Goal: Transaction & Acquisition: Purchase product/service

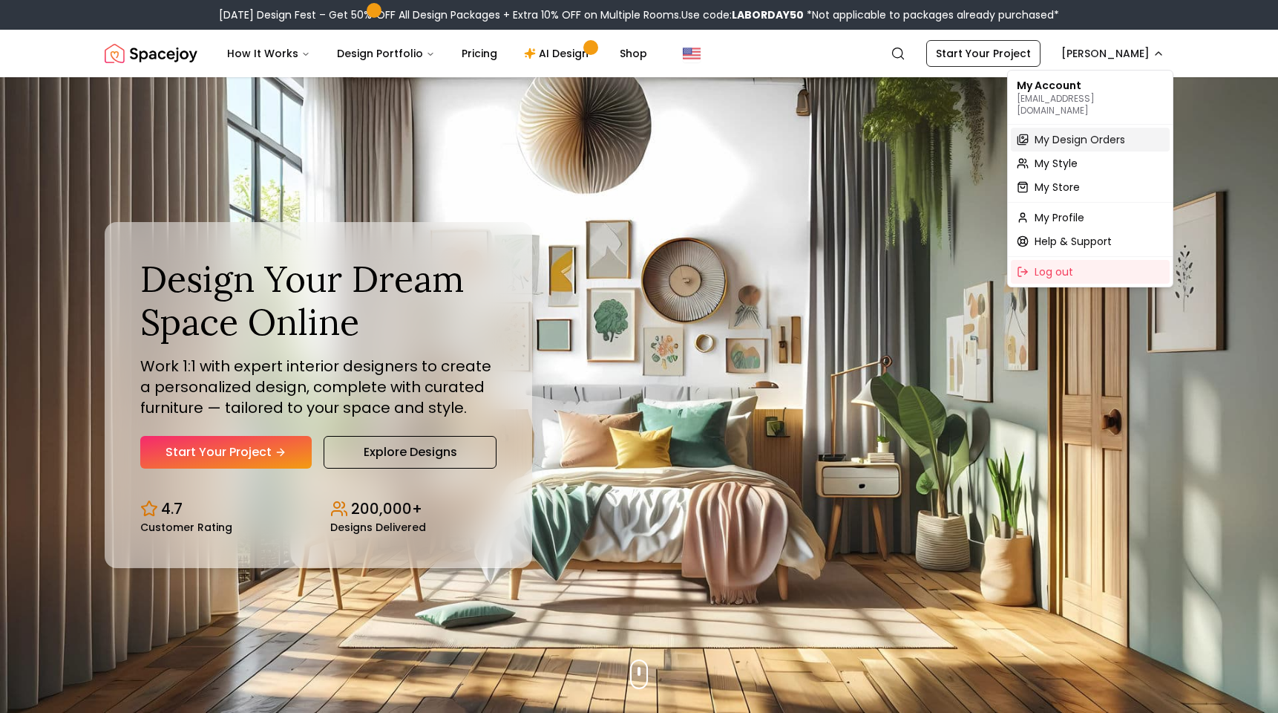
click at [1088, 132] on span "My Design Orders" at bounding box center [1080, 139] width 91 height 15
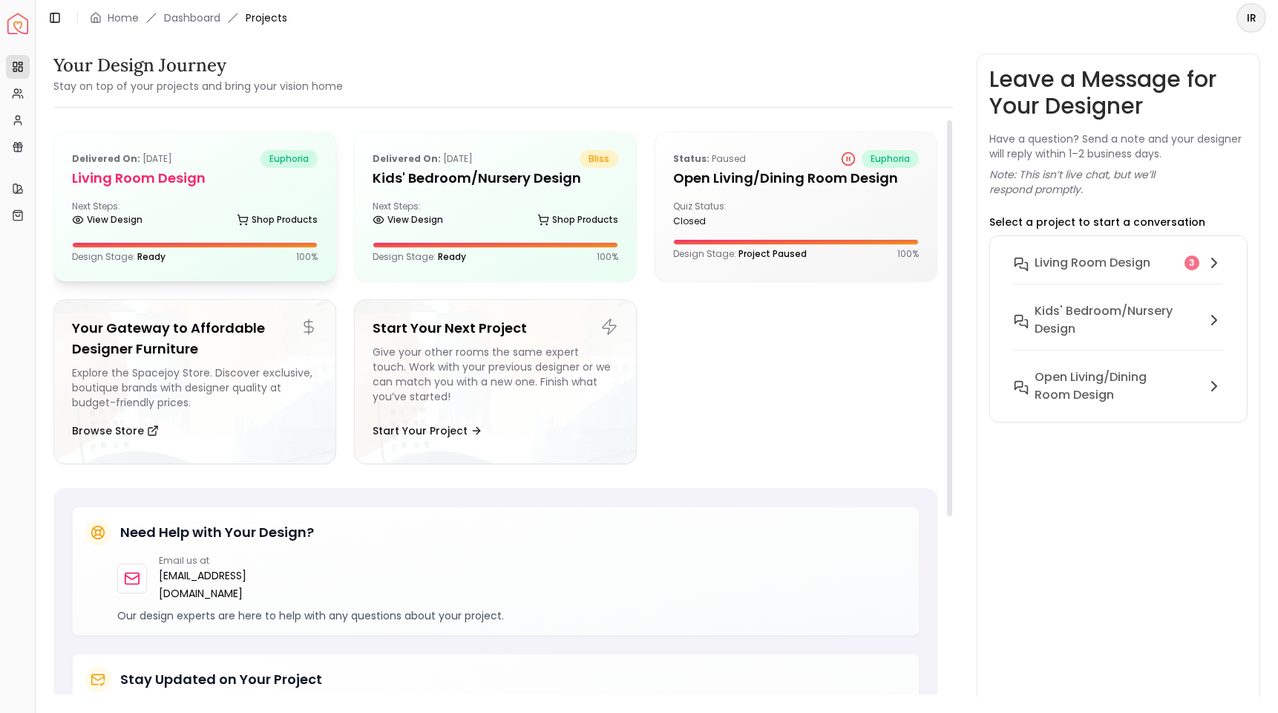
click at [279, 192] on div "Delivered on: [DATE] euphoria Living Room Design Next Steps: View Design Shop P…" at bounding box center [194, 206] width 281 height 148
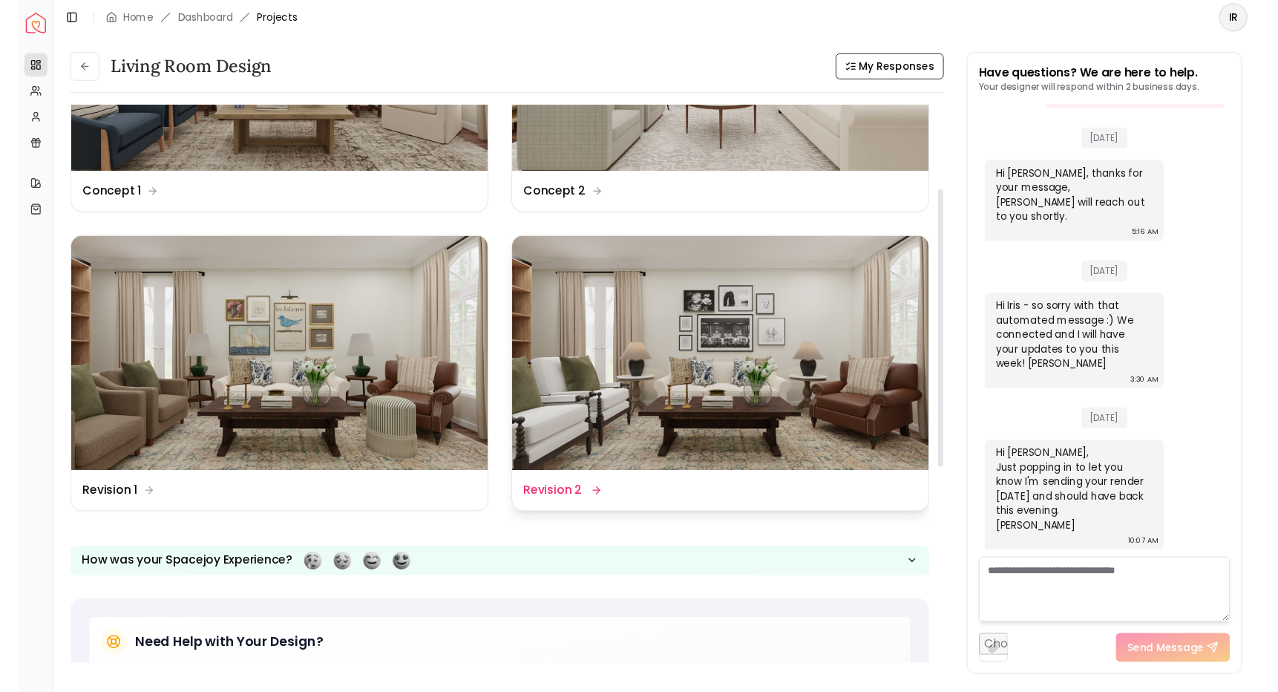
scroll to position [188, 0]
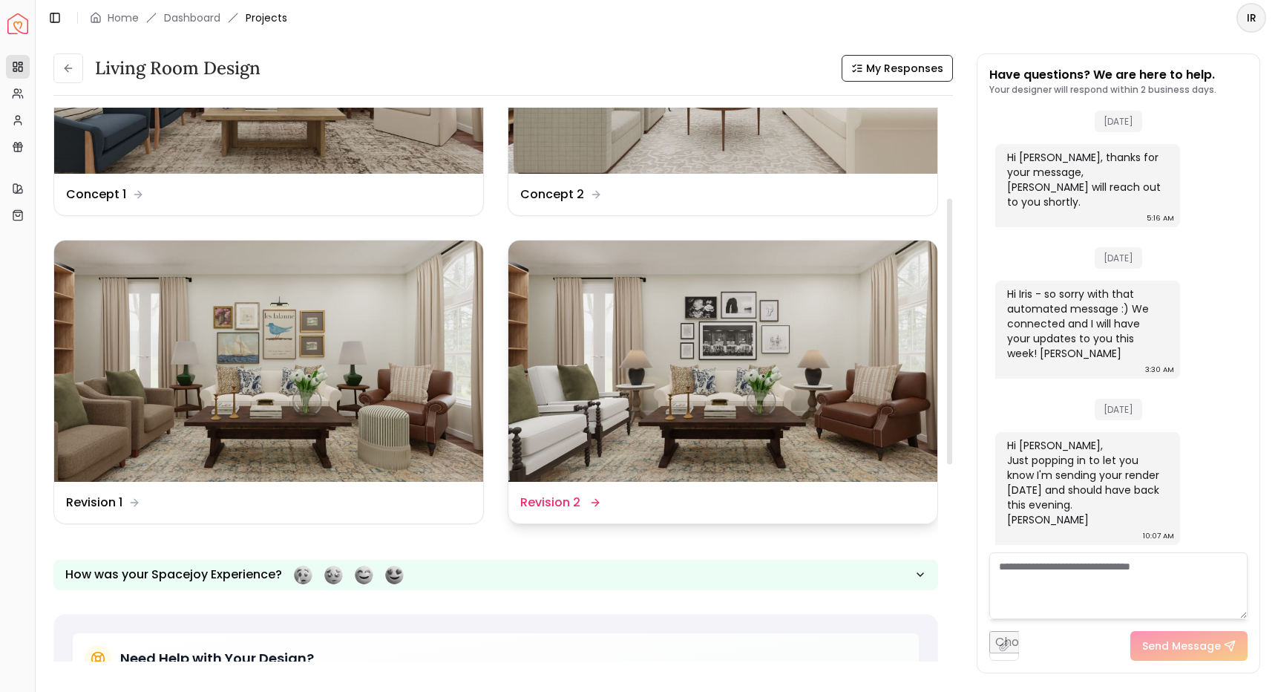
click at [742, 391] on img at bounding box center [723, 361] width 429 height 241
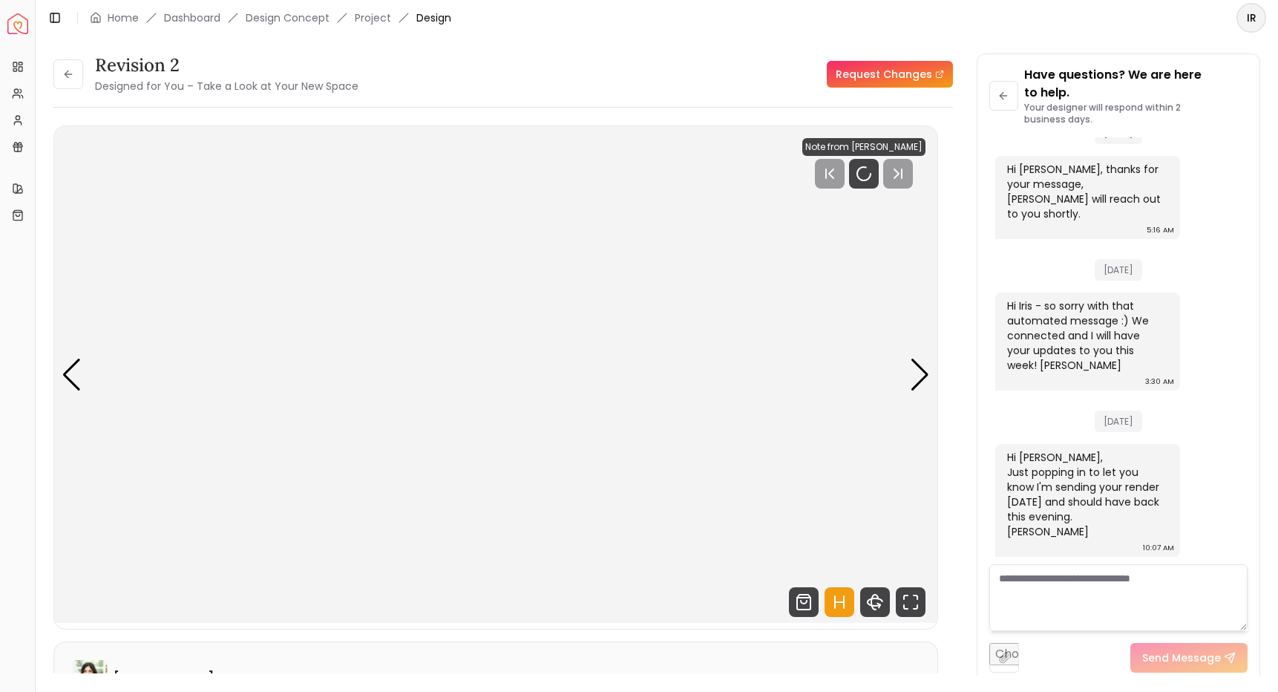
scroll to position [4041, 0]
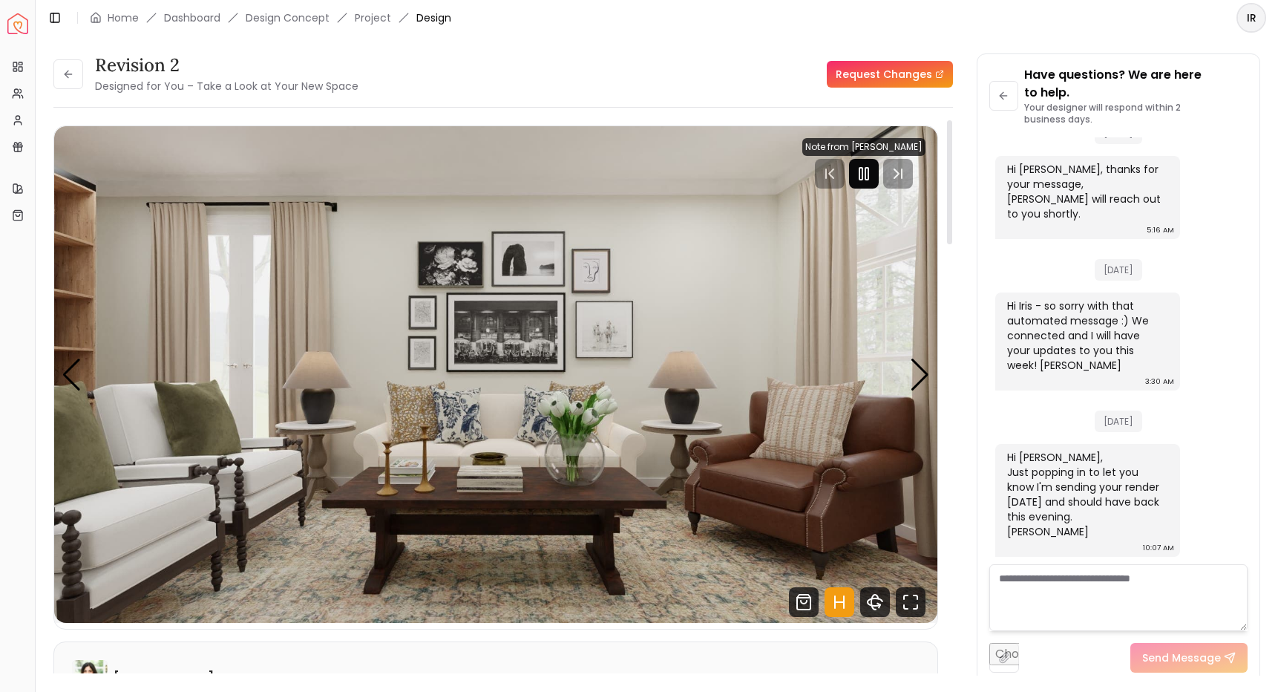
click at [863, 174] on icon "Pause" at bounding box center [864, 174] width 18 height 18
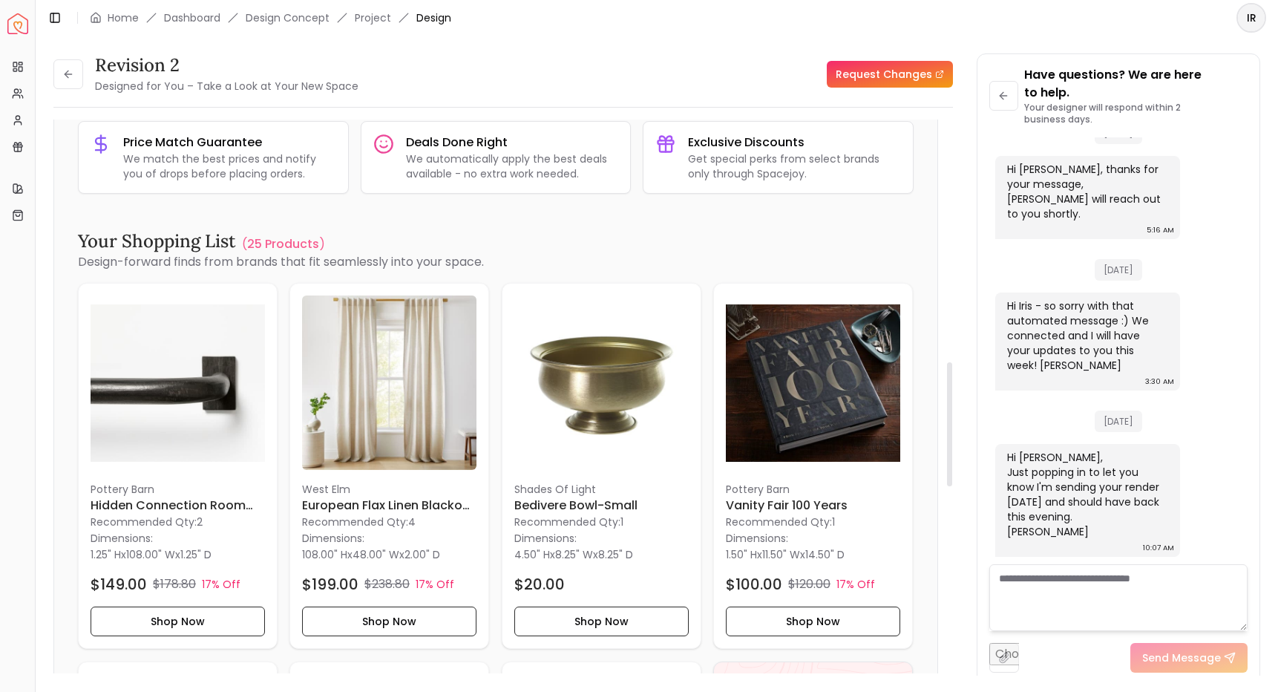
scroll to position [1109, 0]
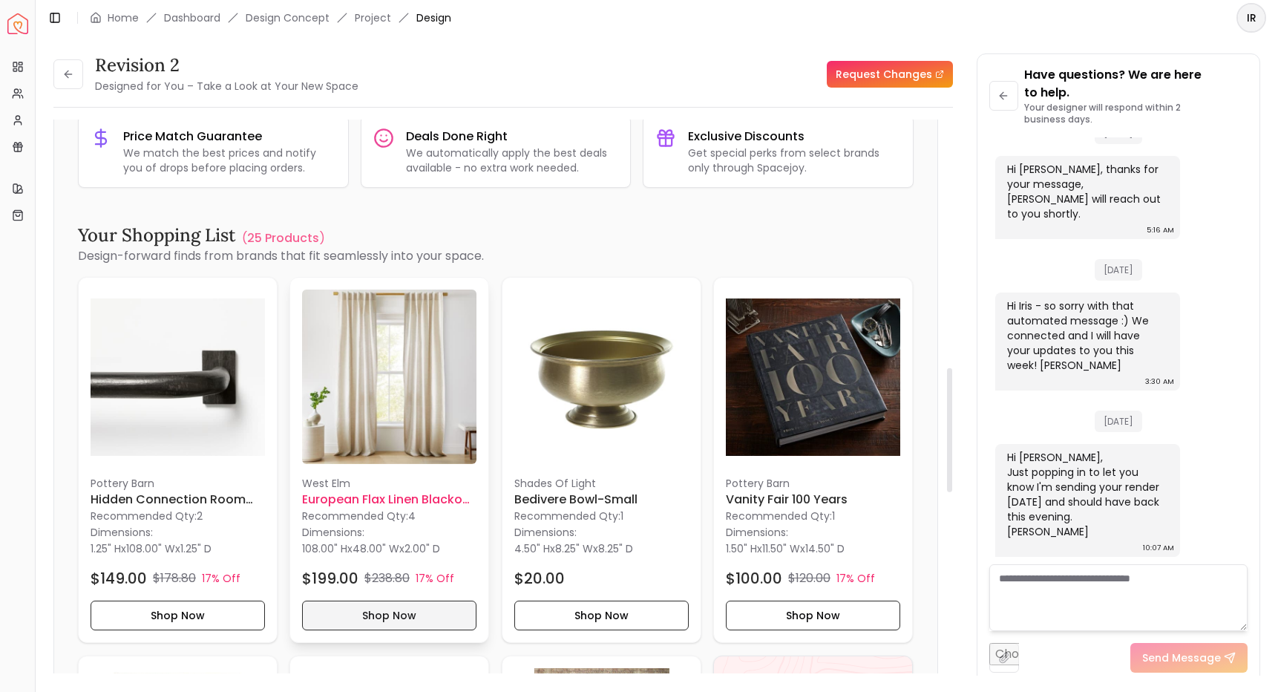
click at [396, 601] on button "Shop Now" at bounding box center [389, 616] width 174 height 30
